Goal: Task Accomplishment & Management: Manage account settings

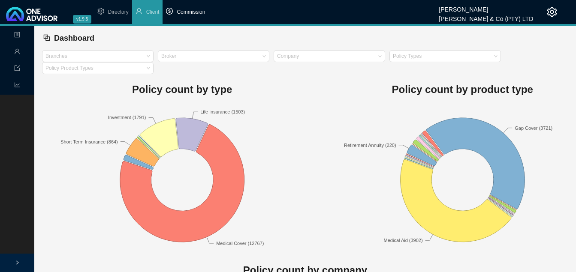
click at [197, 12] on span "Commission" at bounding box center [191, 12] width 28 height 6
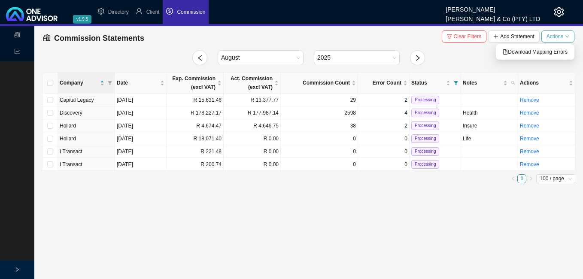
click at [567, 35] on icon "down" at bounding box center [567, 36] width 4 height 4
click at [542, 50] on span "Download Mapping Errors" at bounding box center [535, 52] width 65 height 9
click at [278, 99] on td "R 13,377.77" at bounding box center [252, 100] width 57 height 13
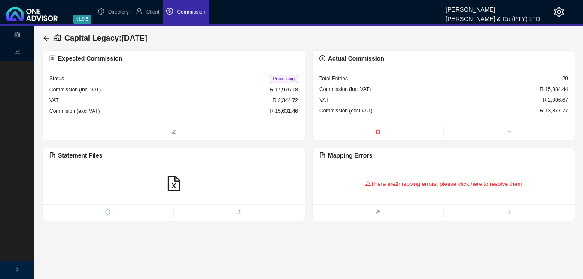
click at [387, 182] on div "There are 2 mapping errors, please click here to resolve them" at bounding box center [443, 184] width 248 height 27
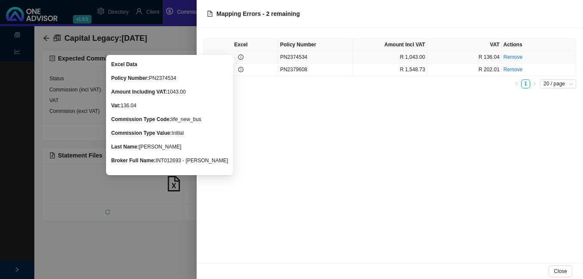
click at [242, 58] on icon "info-circle" at bounding box center [240, 56] width 5 height 5
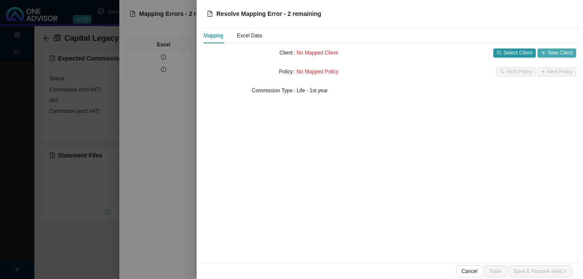
click at [555, 51] on span "New Client" at bounding box center [560, 52] width 25 height 9
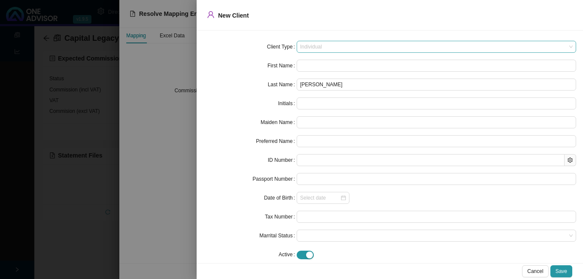
click at [339, 47] on span "Individual" at bounding box center [436, 46] width 272 height 11
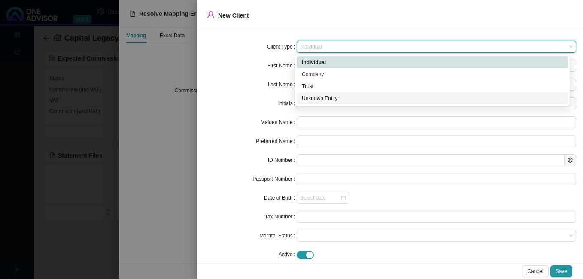
click at [335, 100] on div "Unknown Entity" at bounding box center [432, 98] width 261 height 9
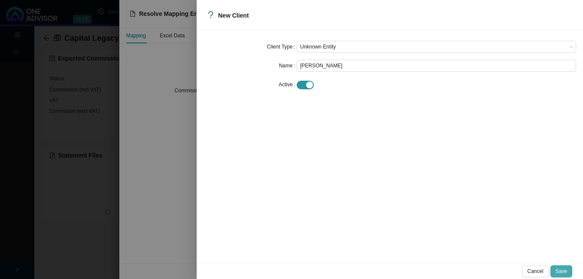
click at [560, 272] on span "Save" at bounding box center [561, 271] width 12 height 9
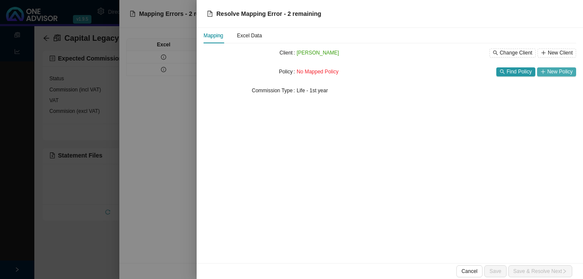
click at [548, 73] on span "New Policy" at bounding box center [559, 71] width 25 height 9
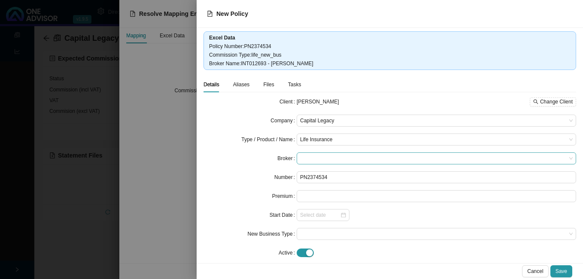
click at [346, 157] on span at bounding box center [436, 158] width 272 height 11
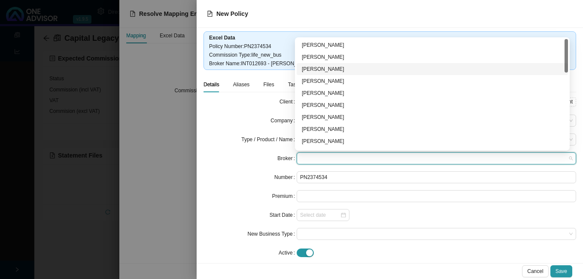
click at [335, 64] on div "[PERSON_NAME]" at bounding box center [432, 69] width 271 height 12
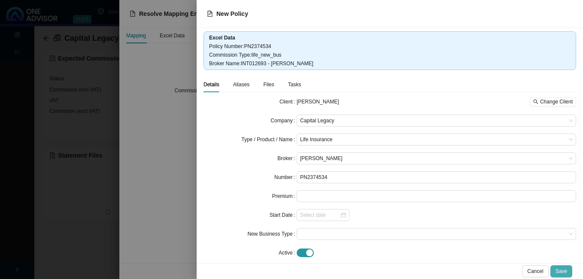
click at [566, 272] on span "Save" at bounding box center [561, 271] width 12 height 9
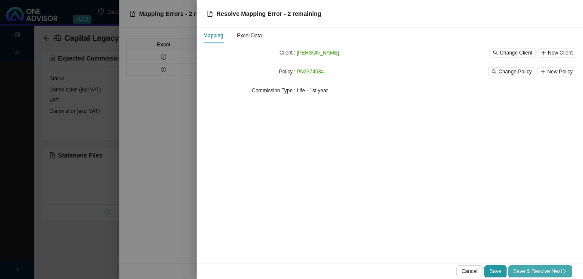
click at [533, 267] on span "Save & Resolve Next" at bounding box center [540, 271] width 54 height 9
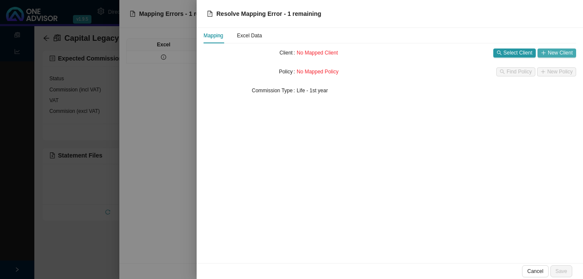
click at [554, 52] on span "New Client" at bounding box center [560, 52] width 25 height 9
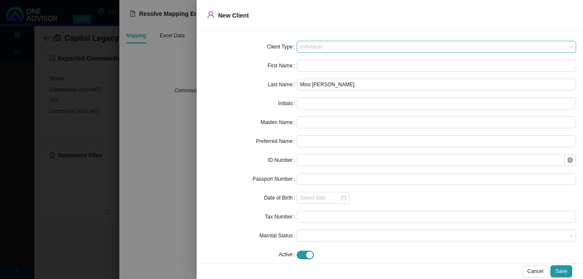
drag, startPoint x: 333, startPoint y: 45, endPoint x: 331, endPoint y: 52, distance: 7.9
click at [333, 45] on span "Individual" at bounding box center [436, 46] width 272 height 11
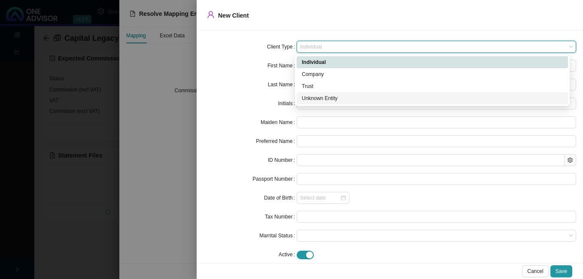
click at [327, 98] on div "Unknown Entity" at bounding box center [432, 98] width 261 height 9
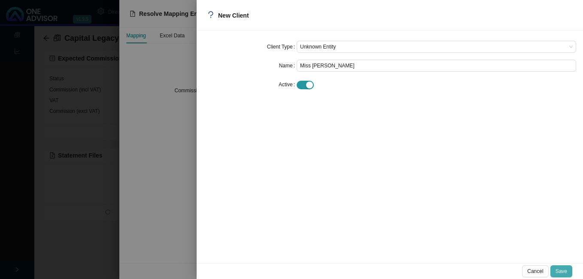
click at [560, 270] on span "Save" at bounding box center [561, 271] width 12 height 9
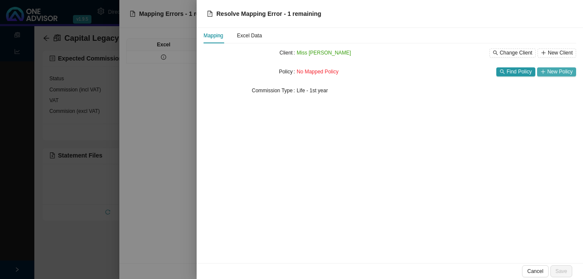
click at [552, 69] on span "New Policy" at bounding box center [559, 71] width 25 height 9
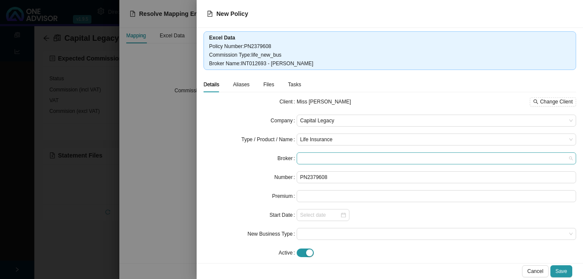
click at [321, 156] on span at bounding box center [436, 158] width 272 height 11
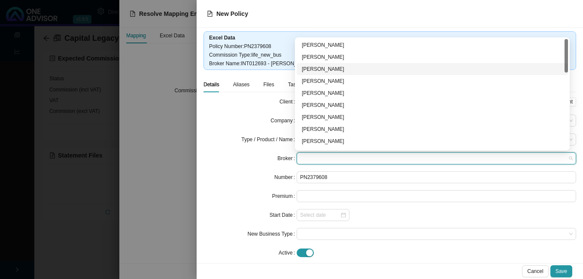
drag, startPoint x: 330, startPoint y: 67, endPoint x: 365, endPoint y: 85, distance: 39.2
click at [331, 67] on div "[PERSON_NAME]" at bounding box center [432, 69] width 261 height 9
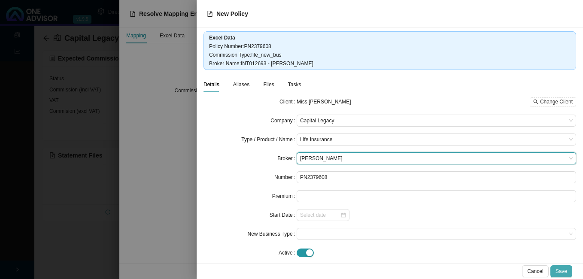
click at [565, 270] on span "Save" at bounding box center [561, 271] width 12 height 9
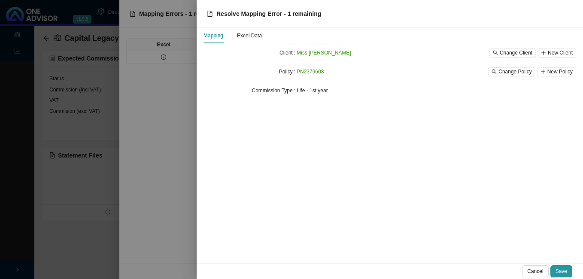
click at [565, 269] on span "Save" at bounding box center [561, 271] width 12 height 9
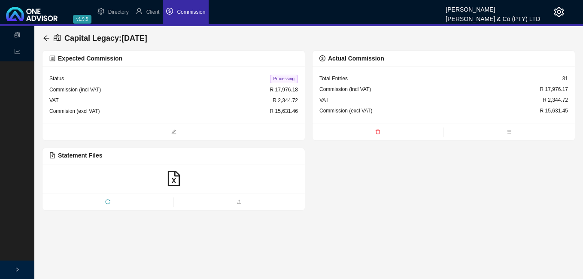
click at [276, 77] on span "Processing" at bounding box center [284, 79] width 28 height 9
click at [44, 36] on icon "arrow-left" at bounding box center [46, 38] width 7 height 7
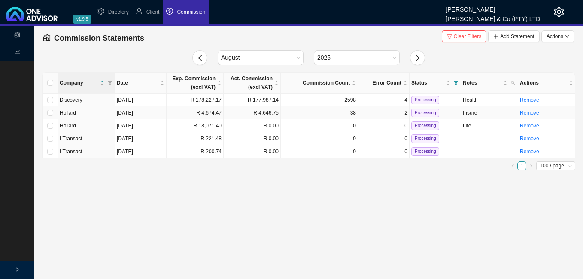
click at [266, 113] on td "R 4,646.75" at bounding box center [252, 112] width 57 height 13
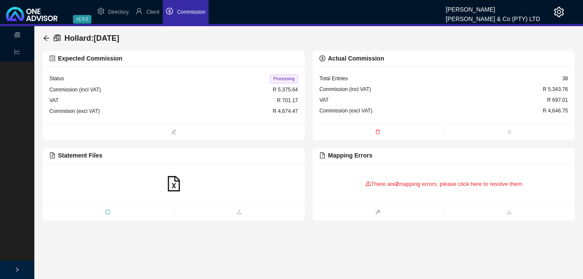
click at [431, 185] on div "There are 2 mapping errors, please click here to resolve them" at bounding box center [443, 184] width 248 height 27
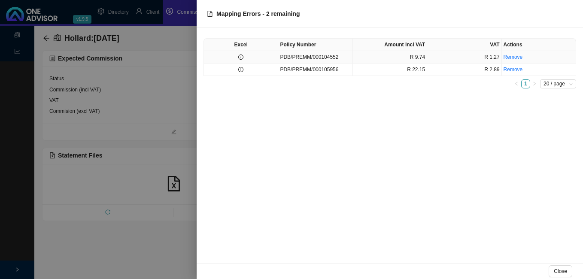
click at [309, 54] on td "PDB/PREMM/000104552" at bounding box center [315, 57] width 74 height 12
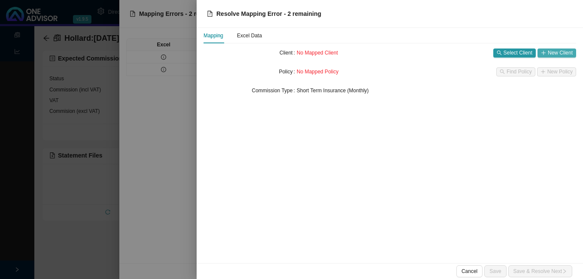
click at [551, 54] on span "New Client" at bounding box center [560, 52] width 25 height 9
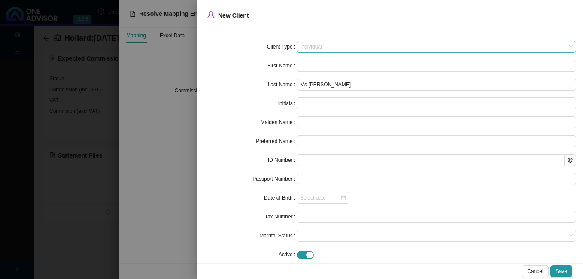
click at [330, 46] on span "Individual" at bounding box center [436, 46] width 272 height 11
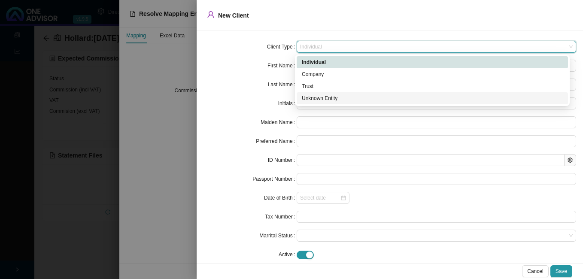
click at [333, 99] on div "Unknown Entity" at bounding box center [432, 98] width 261 height 9
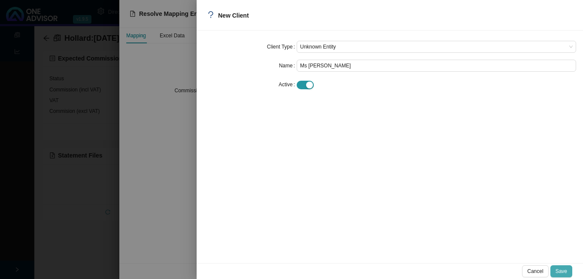
click at [559, 267] on span "Save" at bounding box center [561, 271] width 12 height 9
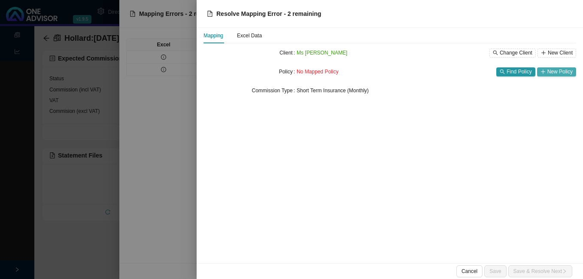
click at [547, 72] on button "New Policy" at bounding box center [556, 71] width 39 height 9
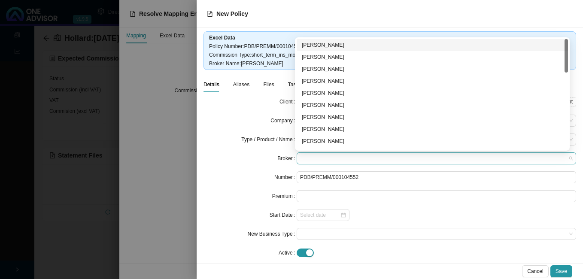
click at [350, 159] on span at bounding box center [436, 158] width 272 height 11
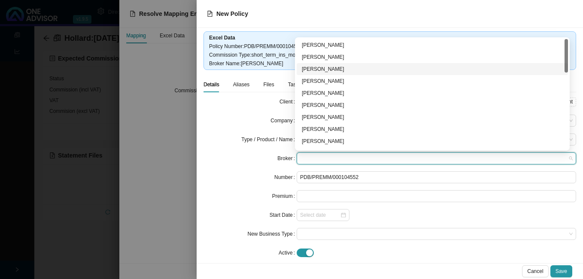
click at [354, 69] on div "[PERSON_NAME]" at bounding box center [432, 69] width 261 height 9
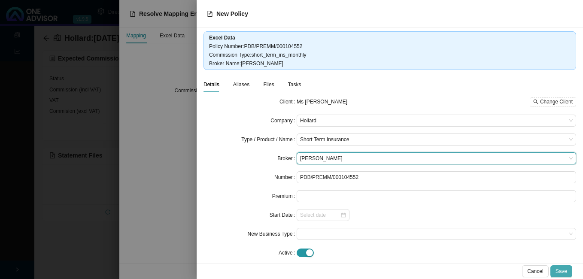
click at [564, 267] on span "Save" at bounding box center [561, 271] width 12 height 9
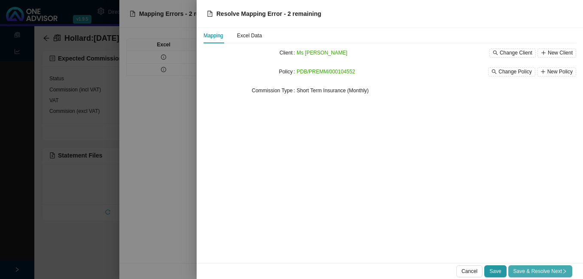
click at [548, 271] on span "Save & Resolve Next" at bounding box center [540, 271] width 54 height 9
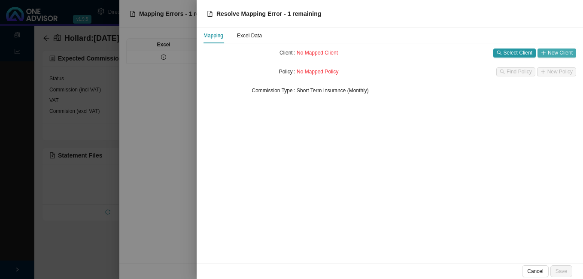
click at [551, 53] on span "New Client" at bounding box center [560, 52] width 25 height 9
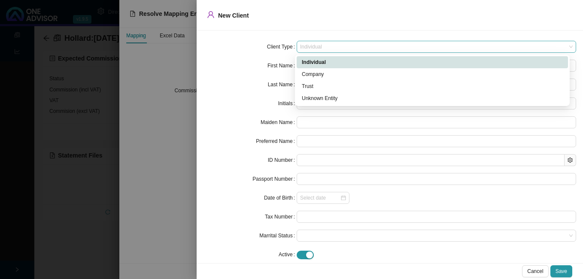
click at [323, 45] on span "Individual" at bounding box center [436, 46] width 272 height 11
click at [321, 103] on div "Unknown Entity" at bounding box center [432, 98] width 271 height 12
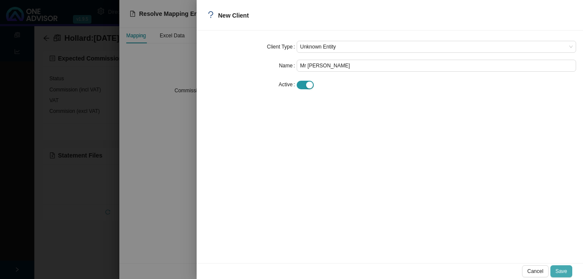
click at [561, 271] on span "Save" at bounding box center [561, 271] width 12 height 9
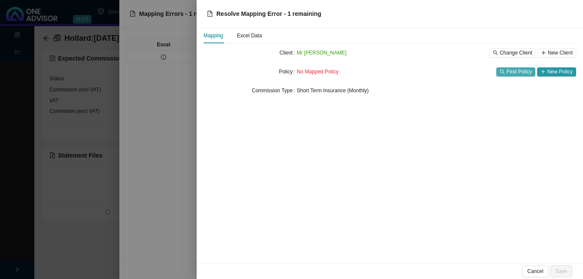
click at [516, 69] on span "Find Policy" at bounding box center [518, 71] width 25 height 9
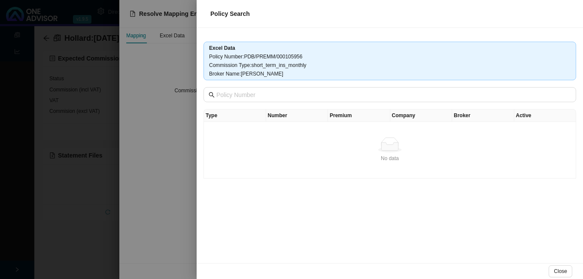
click at [179, 158] on div at bounding box center [291, 139] width 583 height 279
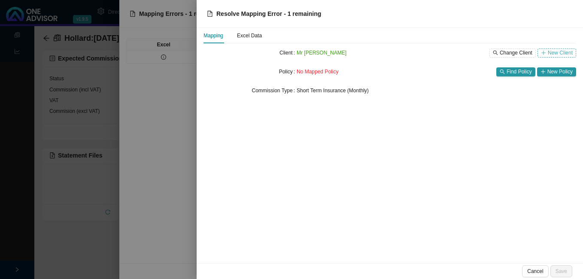
click at [543, 53] on icon "plus" at bounding box center [543, 53] width 0 height 4
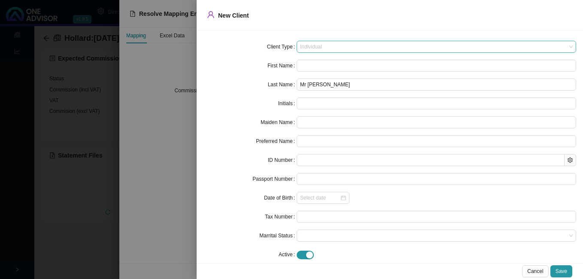
drag, startPoint x: 333, startPoint y: 45, endPoint x: 331, endPoint y: 51, distance: 6.0
click at [333, 46] on span "Individual" at bounding box center [436, 46] width 272 height 11
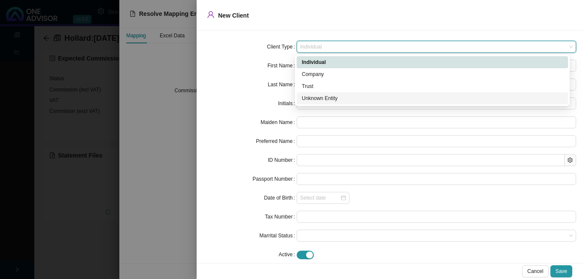
click at [323, 100] on div "Unknown Entity" at bounding box center [432, 98] width 261 height 9
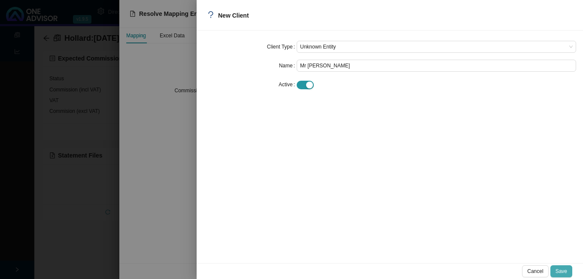
click at [562, 269] on span "Save" at bounding box center [561, 271] width 12 height 9
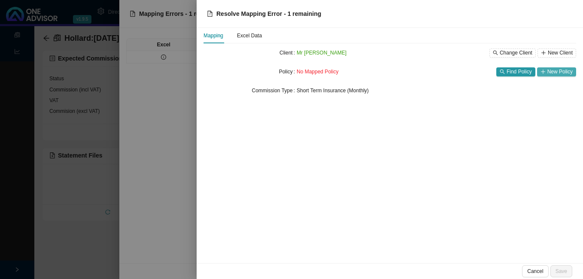
click at [546, 71] on button "New Policy" at bounding box center [556, 71] width 39 height 9
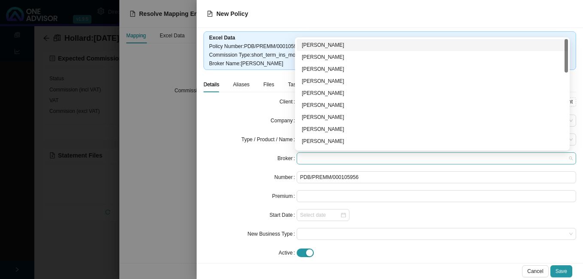
click at [357, 153] on span at bounding box center [436, 158] width 272 height 11
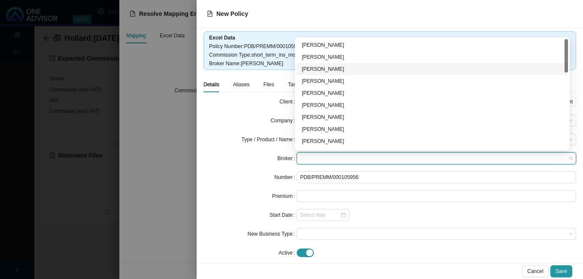
click at [343, 68] on div "[PERSON_NAME]" at bounding box center [432, 69] width 261 height 9
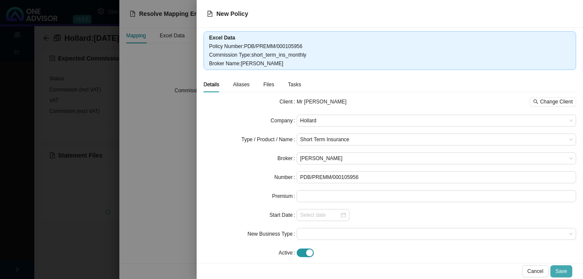
click at [561, 269] on span "Save" at bounding box center [561, 271] width 12 height 9
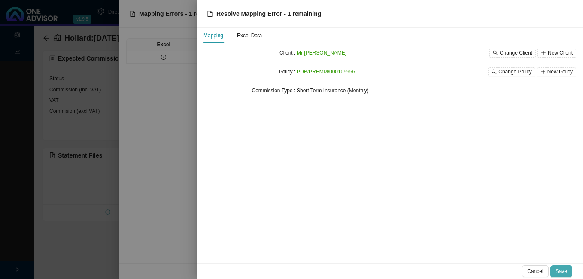
drag, startPoint x: 560, startPoint y: 272, endPoint x: 559, endPoint y: 277, distance: 4.4
click at [559, 277] on button "Save" at bounding box center [561, 271] width 22 height 12
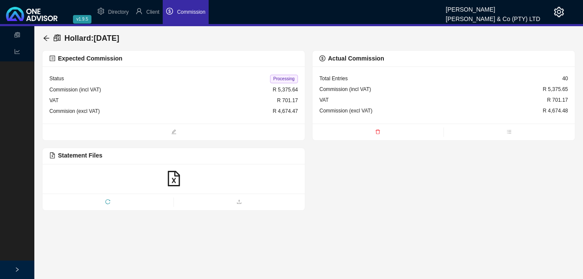
click at [283, 76] on span "Processing" at bounding box center [284, 79] width 28 height 9
click at [45, 36] on icon "arrow-left" at bounding box center [46, 38] width 7 height 7
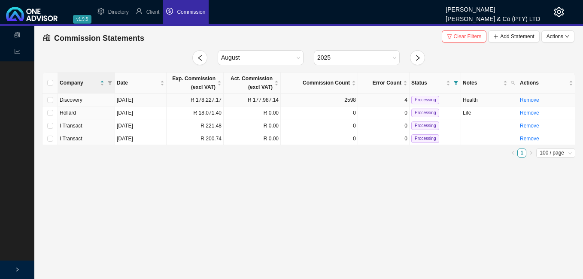
click at [224, 99] on td "R 177,987.14" at bounding box center [252, 100] width 57 height 13
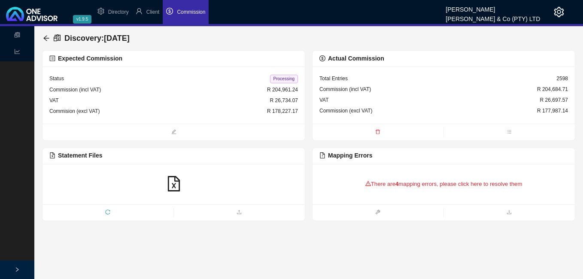
click at [452, 185] on div "There are 4 mapping errors, please click here to resolve them" at bounding box center [443, 184] width 248 height 27
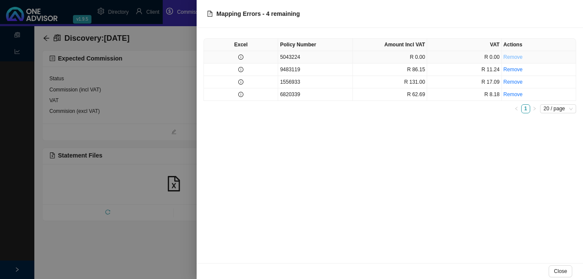
click at [511, 58] on link "Remove" at bounding box center [512, 57] width 19 height 6
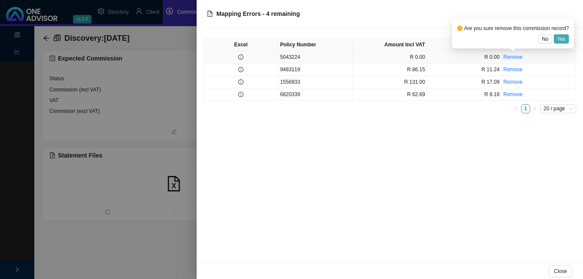
click at [562, 36] on span "Yes" at bounding box center [561, 39] width 9 height 9
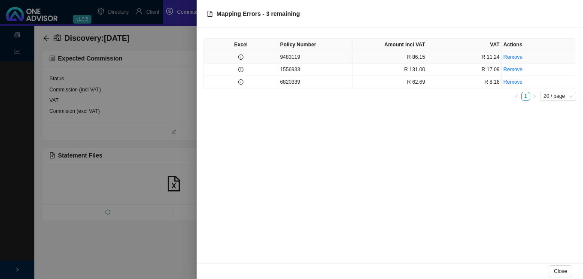
click at [260, 58] on td at bounding box center [241, 57] width 74 height 12
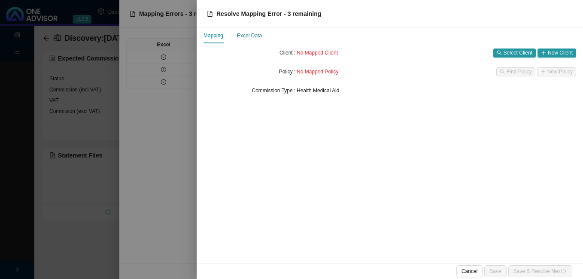
click at [260, 36] on div "Excel Data" at bounding box center [249, 35] width 25 height 9
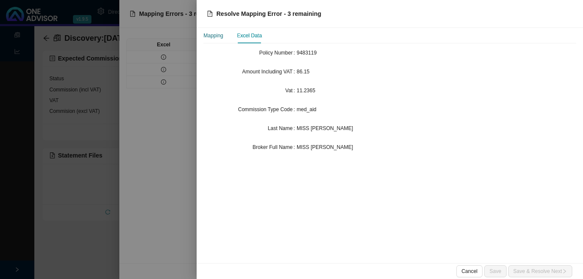
click at [214, 35] on div "Mapping" at bounding box center [213, 35] width 20 height 9
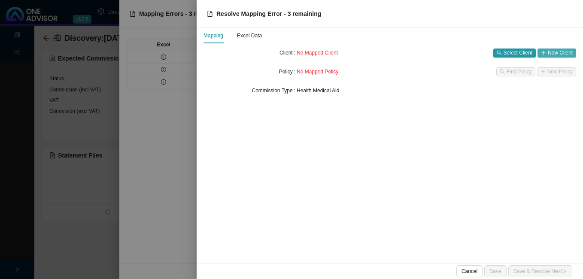
click at [558, 51] on span "New Client" at bounding box center [560, 52] width 25 height 9
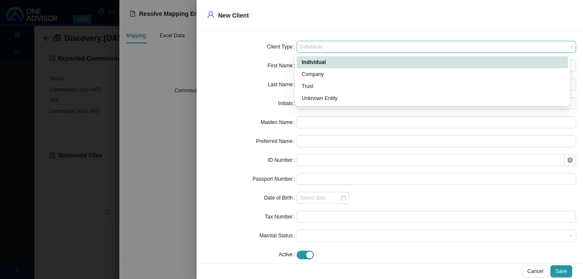
click at [341, 45] on span "Individual" at bounding box center [436, 46] width 272 height 11
click at [329, 99] on div "Unknown Entity" at bounding box center [432, 98] width 261 height 9
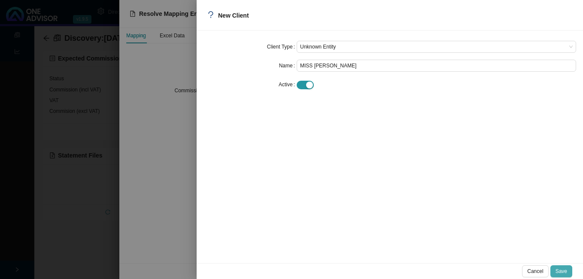
click at [564, 269] on span "Save" at bounding box center [561, 271] width 12 height 9
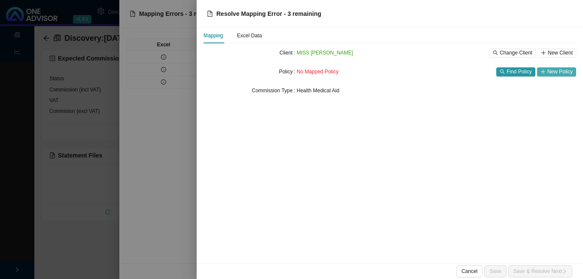
click at [551, 69] on span "New Policy" at bounding box center [559, 71] width 25 height 9
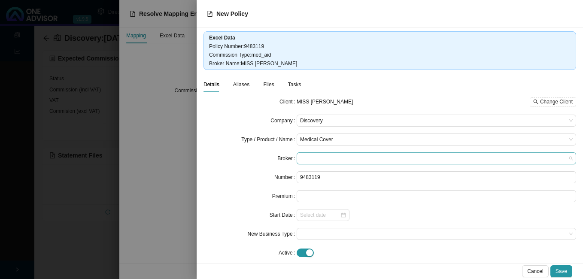
click at [315, 156] on span at bounding box center [436, 158] width 272 height 11
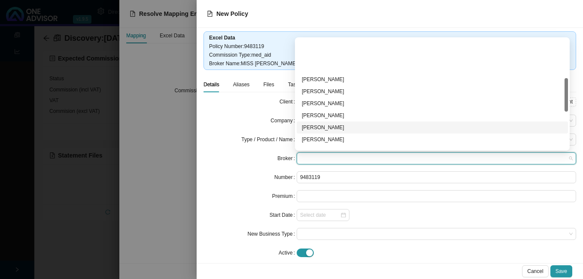
scroll to position [129, 0]
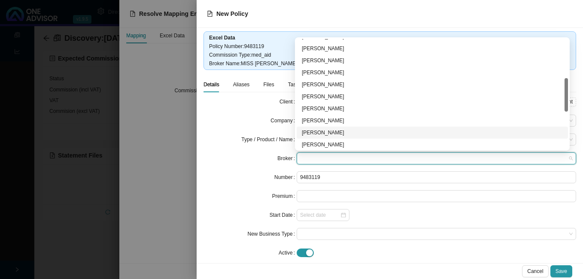
click at [358, 134] on div "[PERSON_NAME]" at bounding box center [432, 132] width 261 height 9
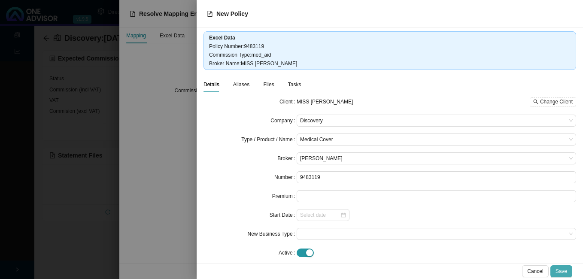
click at [560, 268] on span "Save" at bounding box center [561, 271] width 12 height 9
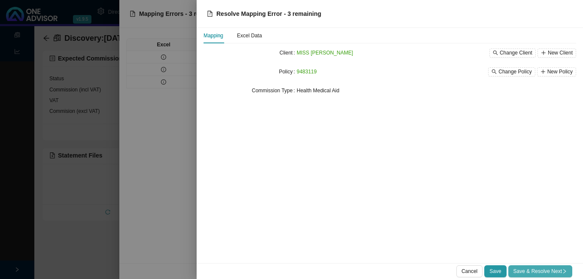
click at [539, 272] on span "Save & Resolve Next" at bounding box center [540, 271] width 54 height 9
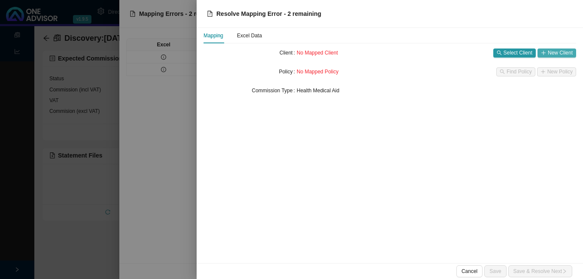
click at [550, 51] on span "New Client" at bounding box center [560, 52] width 25 height 9
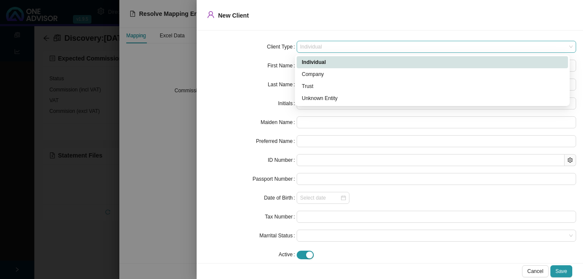
click at [341, 45] on span "Individual" at bounding box center [436, 46] width 272 height 11
click at [334, 99] on div "Unknown Entity" at bounding box center [432, 98] width 261 height 9
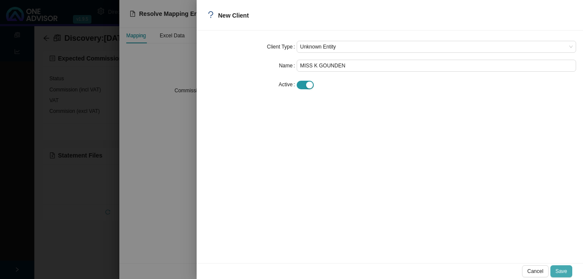
click at [562, 271] on span "Save" at bounding box center [561, 271] width 12 height 9
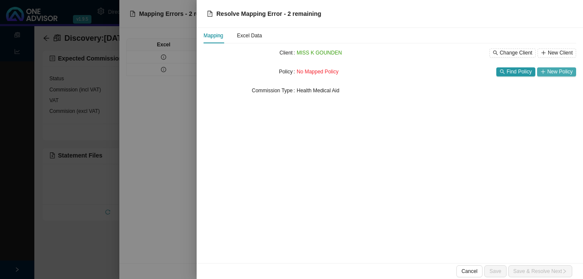
click at [553, 71] on span "New Policy" at bounding box center [559, 71] width 25 height 9
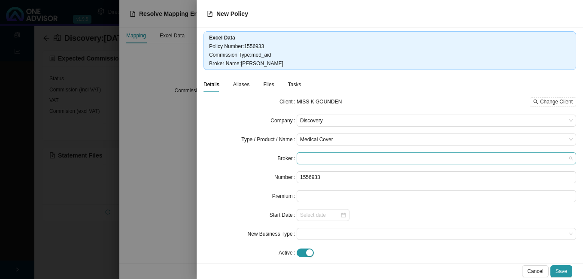
click at [336, 158] on span at bounding box center [436, 158] width 272 height 11
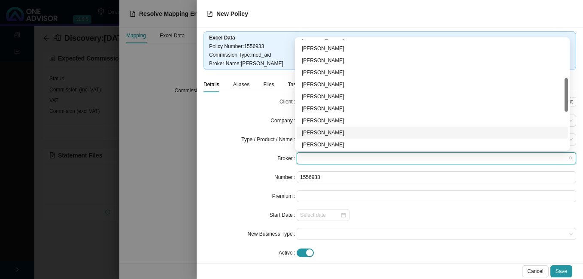
click at [349, 132] on div "[PERSON_NAME]" at bounding box center [432, 132] width 261 height 9
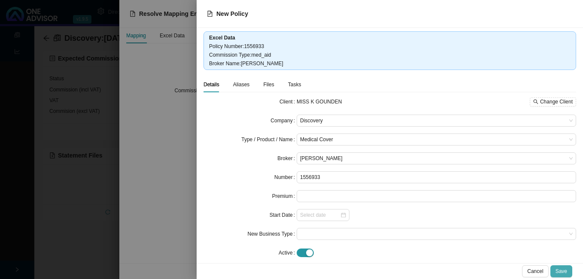
click at [560, 268] on span "Save" at bounding box center [561, 271] width 12 height 9
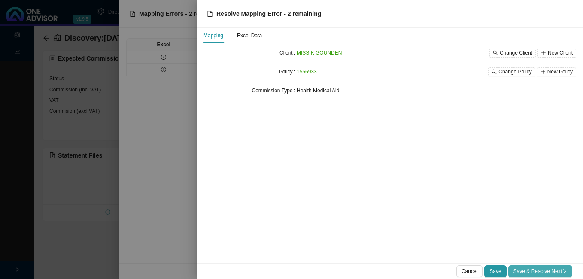
click at [547, 269] on span "Save & Resolve Next" at bounding box center [540, 271] width 54 height 9
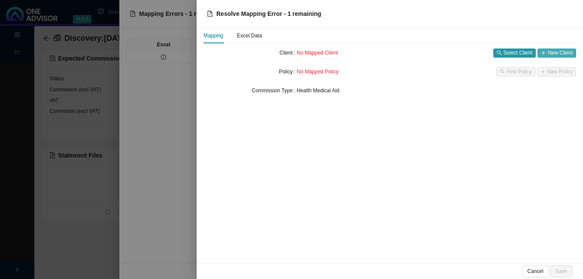
click at [555, 55] on span "New Client" at bounding box center [560, 52] width 25 height 9
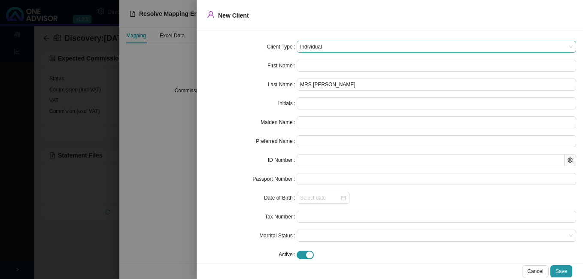
click at [325, 47] on span "Individual" at bounding box center [436, 46] width 272 height 11
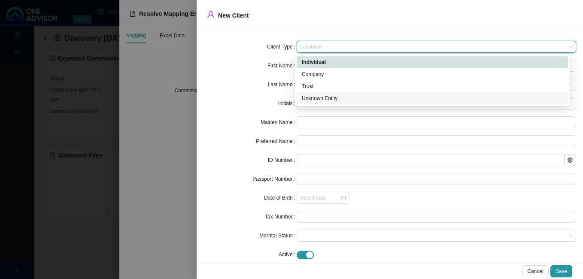
click at [337, 101] on div "Unknown Entity" at bounding box center [432, 98] width 261 height 9
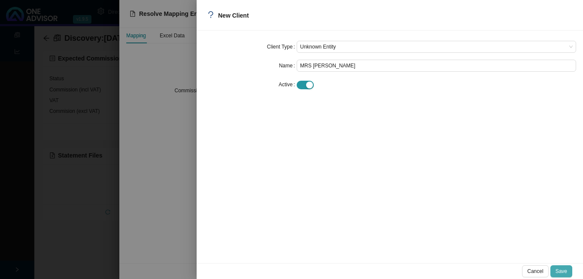
click at [554, 269] on button "Save" at bounding box center [561, 271] width 22 height 12
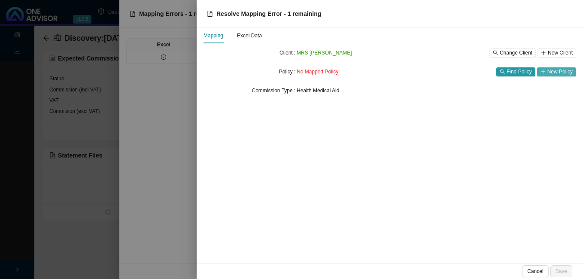
click at [550, 72] on span "New Policy" at bounding box center [559, 71] width 25 height 9
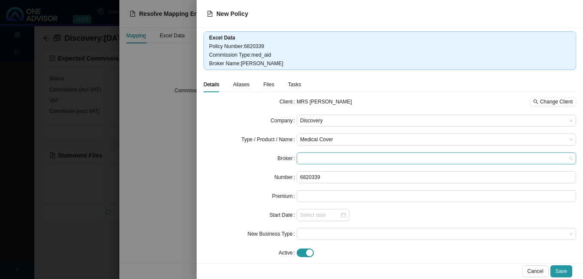
click at [326, 159] on span at bounding box center [436, 158] width 272 height 11
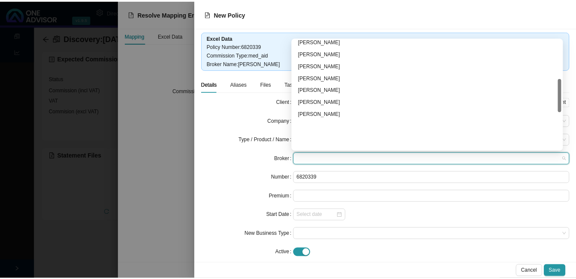
scroll to position [215, 0]
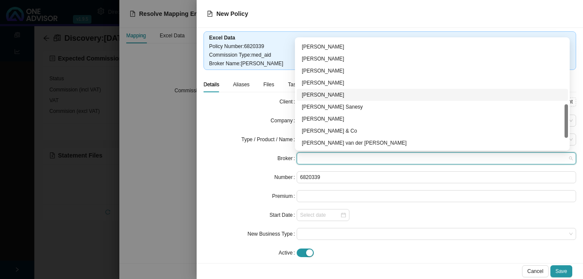
click at [352, 94] on div "[PERSON_NAME]" at bounding box center [432, 95] width 261 height 9
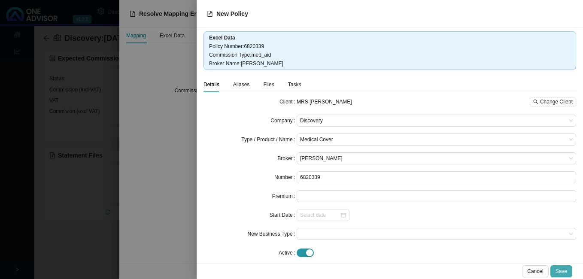
click at [557, 270] on span "Save" at bounding box center [561, 271] width 12 height 9
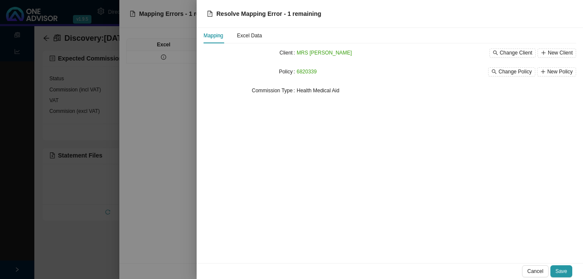
click at [557, 270] on span "Save" at bounding box center [561, 271] width 12 height 9
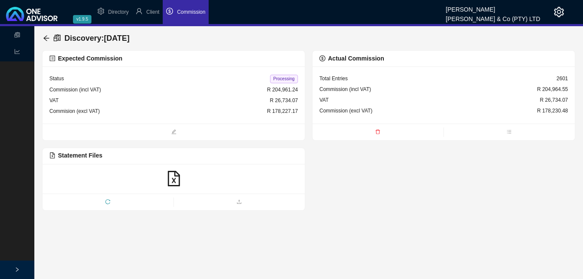
click at [282, 79] on span "Processing" at bounding box center [284, 79] width 28 height 9
click at [45, 38] on icon "arrow-left" at bounding box center [46, 38] width 6 height 6
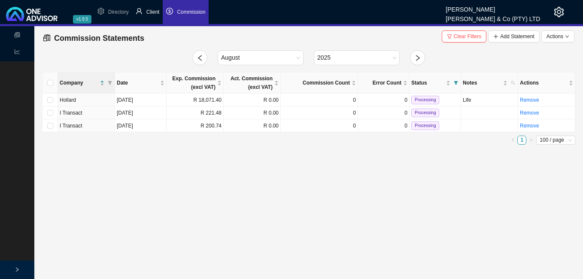
click at [148, 12] on span "Client" at bounding box center [152, 12] width 13 height 6
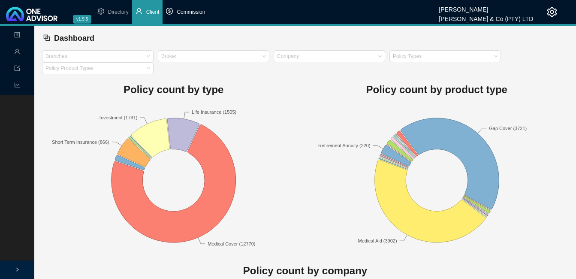
click at [197, 12] on span "Commission" at bounding box center [191, 12] width 28 height 6
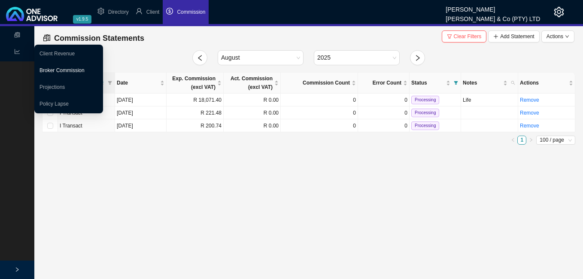
click at [52, 69] on link "Broker Commission" at bounding box center [61, 70] width 45 height 6
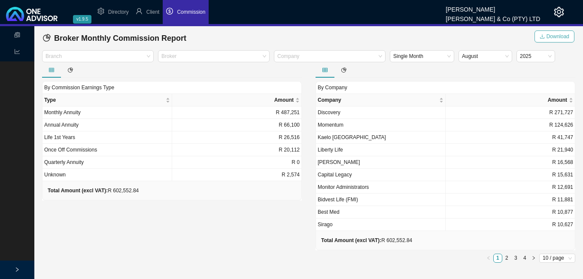
click at [556, 35] on span "Download" at bounding box center [557, 36] width 23 height 9
click at [150, 10] on span "Client" at bounding box center [152, 12] width 13 height 6
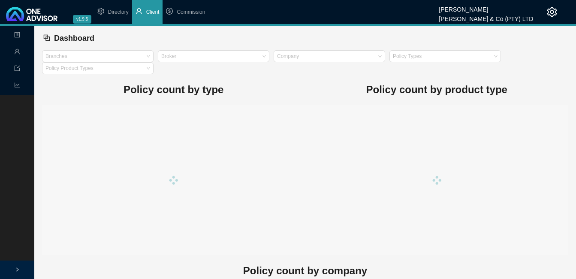
click at [150, 10] on span "Client" at bounding box center [152, 12] width 13 height 6
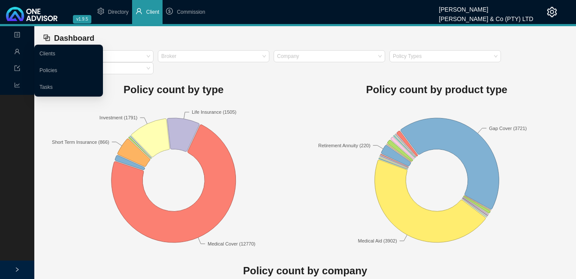
click at [16, 53] on icon "user" at bounding box center [17, 51] width 6 height 6
click at [46, 52] on link "Clients" at bounding box center [47, 54] width 16 height 6
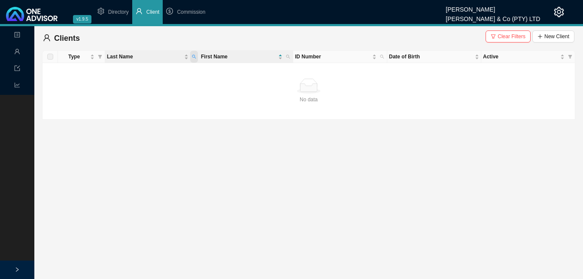
click at [193, 57] on icon "search" at bounding box center [194, 56] width 4 height 4
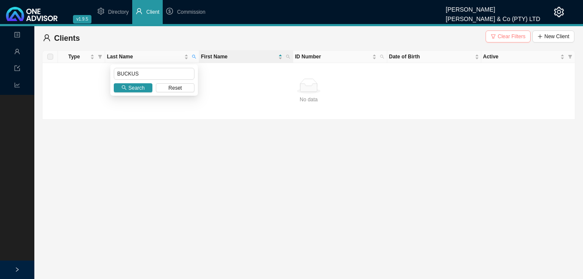
click at [520, 38] on span "Clear Filters" at bounding box center [511, 36] width 28 height 9
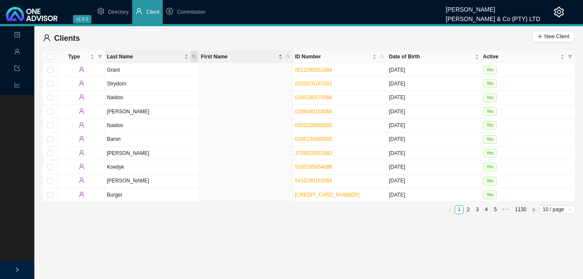
click at [195, 57] on icon "search" at bounding box center [194, 56] width 4 height 4
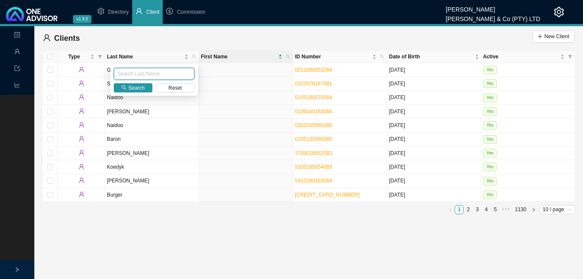
paste input "[PERSON_NAME]"
type input "[PERSON_NAME]"
click at [143, 86] on span "Search" at bounding box center [136, 88] width 16 height 9
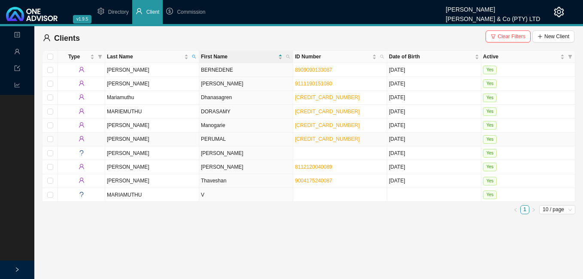
click at [241, 138] on td "PERUMAL" at bounding box center [246, 140] width 94 height 14
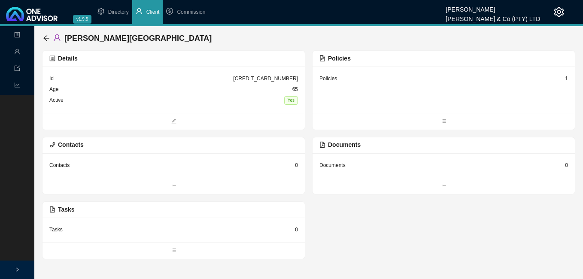
click at [566, 81] on div "1" at bounding box center [566, 78] width 3 height 9
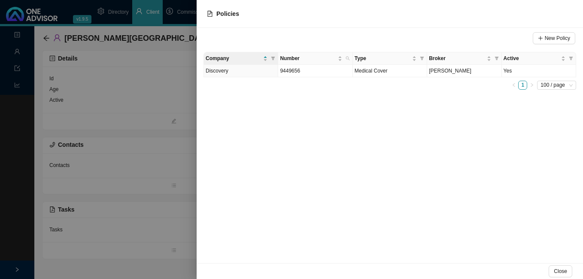
click at [126, 104] on div at bounding box center [291, 139] width 583 height 279
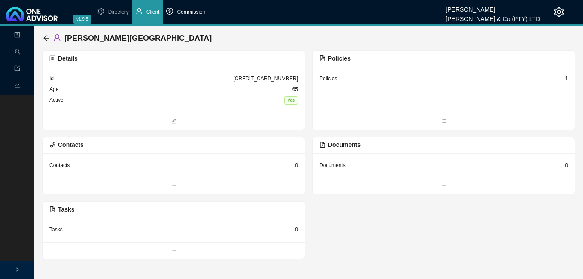
click at [199, 10] on span "Commission" at bounding box center [191, 12] width 28 height 6
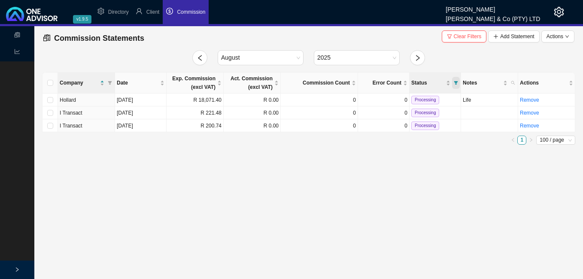
click at [454, 81] on icon "filter" at bounding box center [456, 83] width 4 height 4
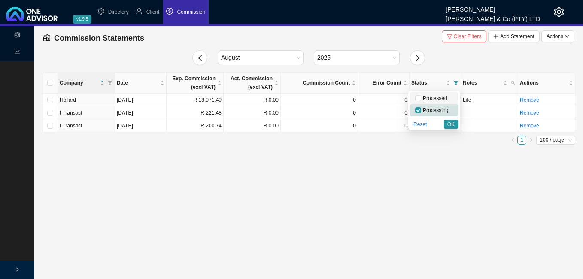
drag, startPoint x: 420, startPoint y: 95, endPoint x: 421, endPoint y: 100, distance: 5.3
click at [420, 97] on input "checkbox" at bounding box center [418, 98] width 6 height 6
checkbox input "true"
click at [451, 124] on span "OK" at bounding box center [450, 124] width 7 height 9
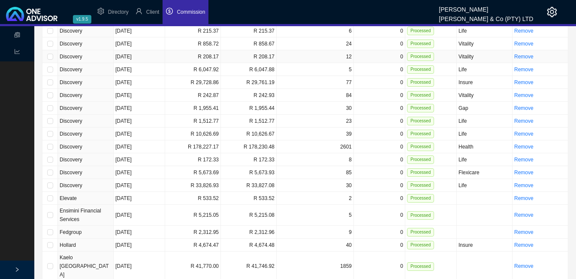
scroll to position [343, 0]
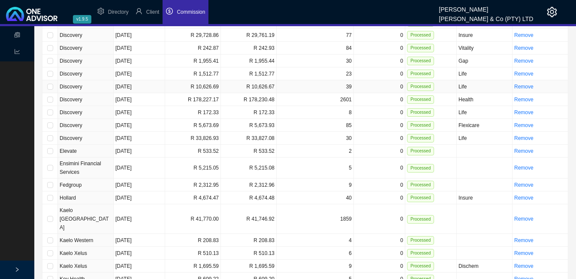
click at [164, 80] on td "[DATE]" at bounding box center [139, 86] width 51 height 13
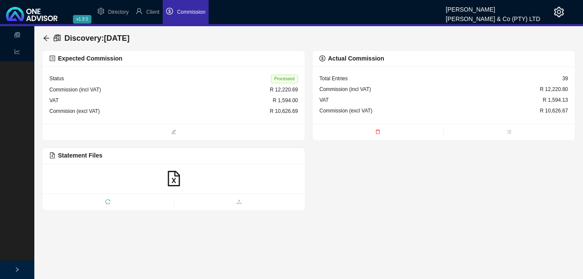
click at [428, 61] on div "Actual Commission" at bounding box center [443, 59] width 248 height 10
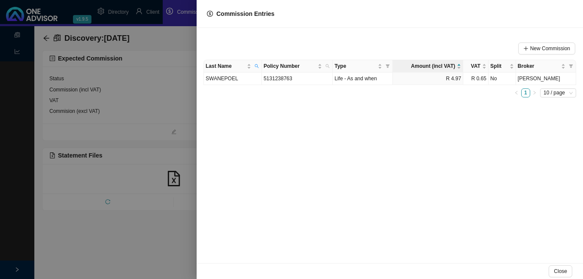
click at [218, 111] on div "New Commission Last Name Policy Number Type Amount (incl VAT) VAT Split Broker …" at bounding box center [390, 145] width 386 height 235
click at [156, 112] on div at bounding box center [291, 139] width 583 height 279
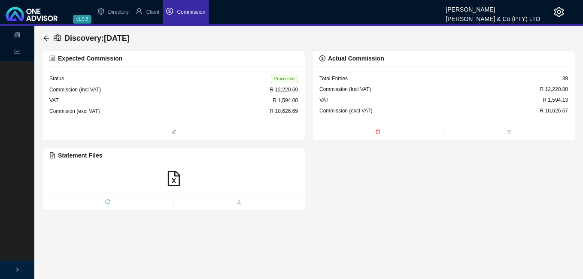
click at [327, 58] on span "Actual Commission" at bounding box center [351, 58] width 65 height 7
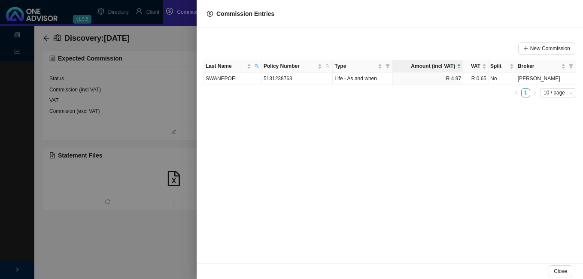
click at [171, 123] on div at bounding box center [291, 139] width 583 height 279
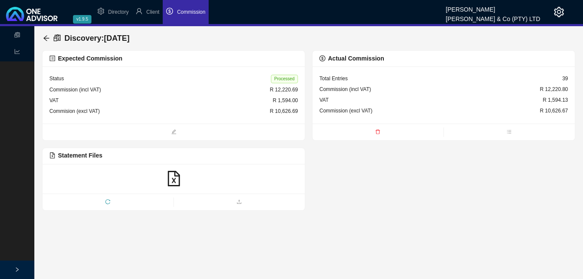
click at [230, 61] on div "Expected Commission" at bounding box center [173, 59] width 248 height 10
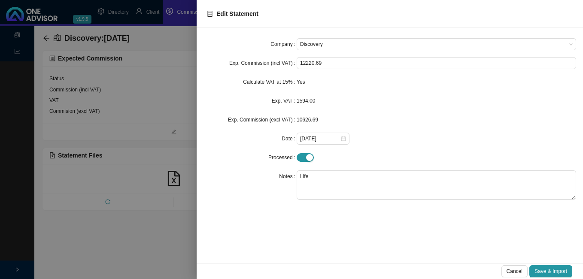
click at [46, 37] on div at bounding box center [291, 139] width 583 height 279
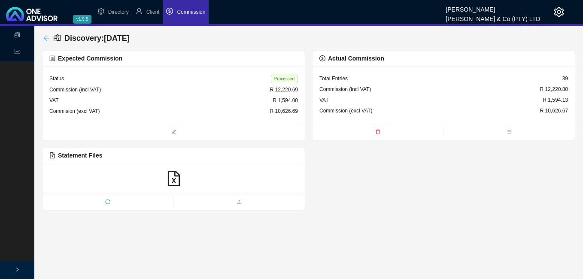
click at [46, 37] on icon "arrow-left" at bounding box center [46, 38] width 7 height 7
